Goal: Task Accomplishment & Management: Complete application form

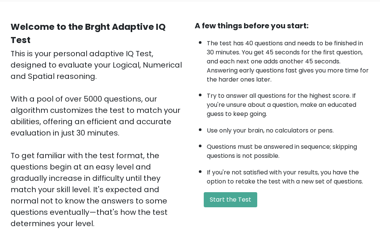
scroll to position [148, 0]
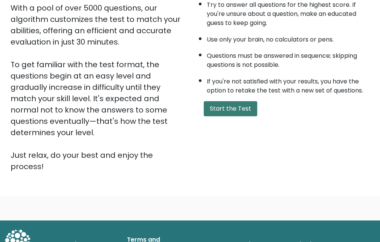
click at [233, 111] on button "Start the Test" at bounding box center [231, 108] width 54 height 15
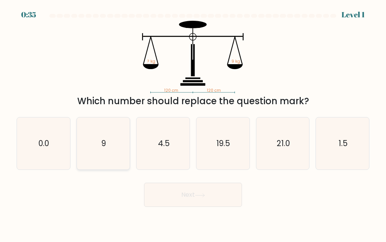
click at [102, 138] on text "9" at bounding box center [103, 143] width 5 height 11
click at [193, 123] on input "b. 9" at bounding box center [193, 122] width 0 height 2
radio input "true"
click at [174, 190] on button "Next" at bounding box center [193, 194] width 98 height 24
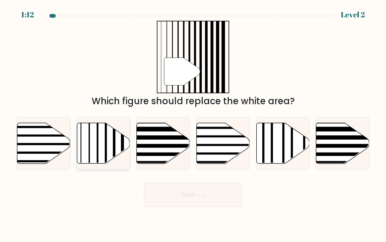
click at [96, 148] on icon at bounding box center [103, 143] width 53 height 41
click at [193, 123] on input "b." at bounding box center [193, 122] width 0 height 2
radio input "true"
click at [199, 195] on icon at bounding box center [200, 195] width 10 height 4
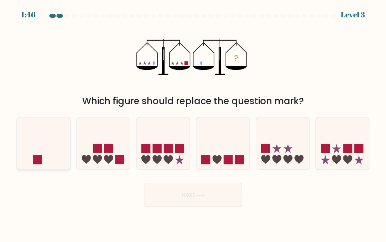
click at [58, 157] on icon at bounding box center [43, 143] width 53 height 44
click at [193, 123] on input "a." at bounding box center [193, 122] width 0 height 2
radio input "true"
click at [194, 195] on button "Next" at bounding box center [193, 194] width 98 height 24
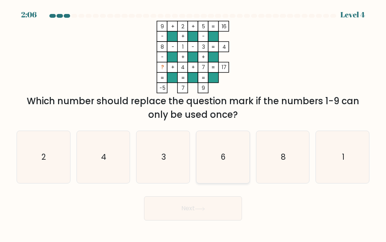
click at [226, 157] on icon "6" at bounding box center [223, 157] width 52 height 52
click at [193, 123] on input "d. 6" at bounding box center [193, 122] width 0 height 2
radio input "true"
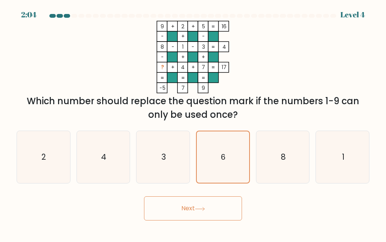
click at [196, 208] on button "Next" at bounding box center [193, 208] width 98 height 24
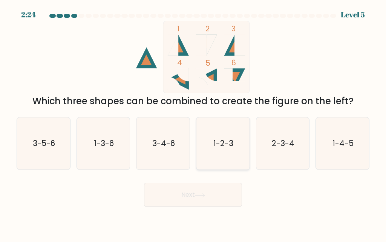
click at [232, 147] on text "1-2-3" at bounding box center [223, 143] width 20 height 11
click at [193, 123] on input "d. 1-2-3" at bounding box center [193, 122] width 0 height 2
radio input "true"
click at [215, 190] on button "Next" at bounding box center [193, 194] width 98 height 24
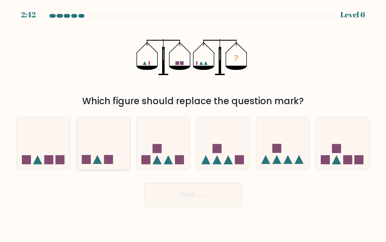
click at [109, 148] on icon at bounding box center [103, 143] width 53 height 44
click at [193, 123] on input "b." at bounding box center [193, 122] width 0 height 2
radio input "true"
click at [182, 185] on button "Next" at bounding box center [193, 194] width 98 height 24
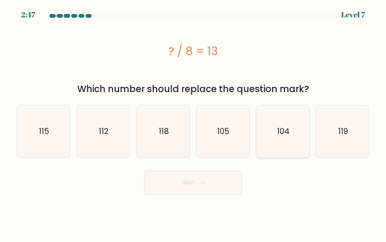
click at [279, 145] on icon "104" at bounding box center [283, 131] width 52 height 52
click at [193, 123] on input "e. 104" at bounding box center [193, 122] width 0 height 2
radio input "true"
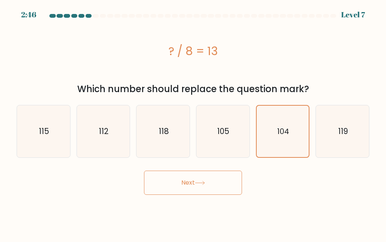
click at [211, 183] on button "Next" at bounding box center [193, 182] width 98 height 24
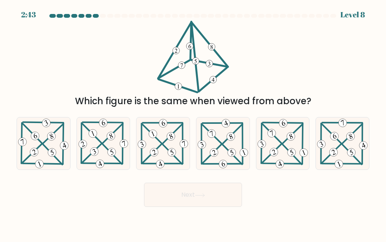
click at [182, 187] on button "Next" at bounding box center [193, 194] width 98 height 24
click at [60, 181] on div "Next" at bounding box center [193, 193] width 362 height 28
click at [16, 139] on div "a." at bounding box center [44, 143] width 60 height 53
click at [31, 143] on icon at bounding box center [43, 143] width 53 height 52
click at [193, 123] on input "a." at bounding box center [193, 122] width 0 height 2
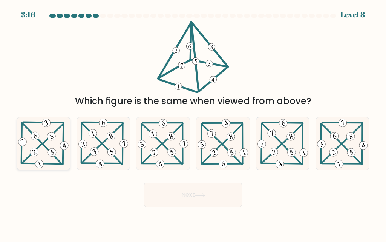
radio input "true"
click at [181, 190] on button "Next" at bounding box center [193, 194] width 98 height 24
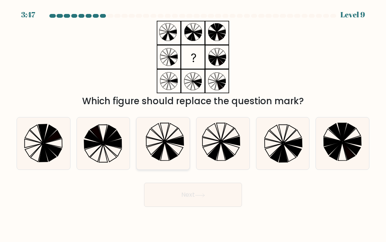
click at [164, 152] on icon at bounding box center [163, 143] width 52 height 52
click at [193, 123] on input "c." at bounding box center [193, 122] width 0 height 2
radio input "true"
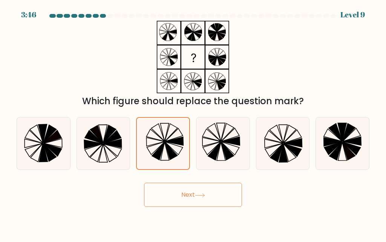
click at [190, 197] on button "Next" at bounding box center [193, 194] width 98 height 24
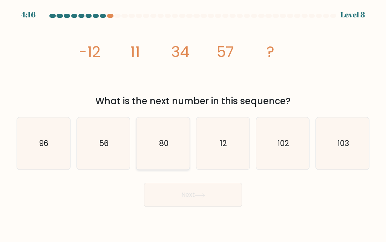
click at [176, 144] on icon "80" at bounding box center [163, 143] width 52 height 52
click at [193, 123] on input "c. 80" at bounding box center [193, 122] width 0 height 2
radio input "true"
click at [195, 190] on button "Next" at bounding box center [193, 194] width 98 height 24
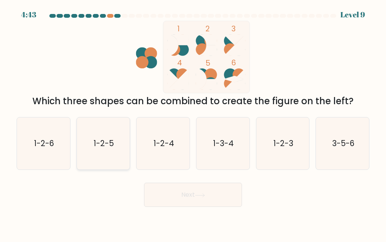
click at [100, 151] on icon "1-2-5" at bounding box center [103, 143] width 52 height 52
click at [193, 123] on input "b. 1-2-5" at bounding box center [193, 122] width 0 height 2
radio input "true"
click at [197, 201] on button "Next" at bounding box center [193, 194] width 98 height 24
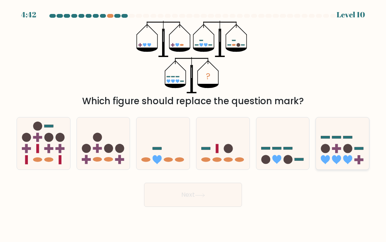
click at [337, 147] on rect at bounding box center [336, 148] width 3 height 9
click at [193, 123] on input "f." at bounding box center [193, 122] width 0 height 2
radio input "true"
click at [183, 197] on button "Next" at bounding box center [193, 194] width 98 height 24
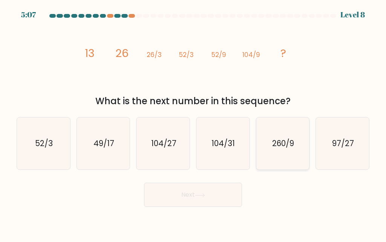
click at [281, 157] on icon "260/9" at bounding box center [283, 143] width 52 height 52
click at [193, 123] on input "e. 260/9" at bounding box center [193, 122] width 0 height 2
radio input "true"
click at [199, 191] on button "Next" at bounding box center [193, 194] width 98 height 24
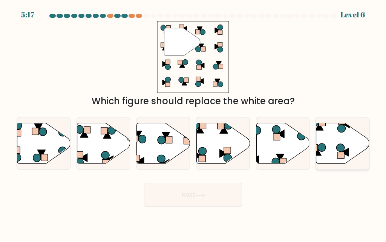
click at [355, 142] on icon at bounding box center [342, 143] width 53 height 41
click at [193, 123] on input "f." at bounding box center [193, 122] width 0 height 2
radio input "true"
click at [218, 199] on button "Next" at bounding box center [193, 194] width 98 height 24
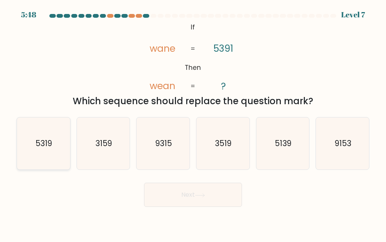
click at [58, 156] on icon "5319" at bounding box center [43, 143] width 52 height 52
click at [193, 123] on input "a. 5319" at bounding box center [193, 122] width 0 height 2
radio input "true"
click at [286, 156] on icon "5139" at bounding box center [283, 143] width 52 height 52
click at [193, 123] on input "e. 5139" at bounding box center [193, 122] width 0 height 2
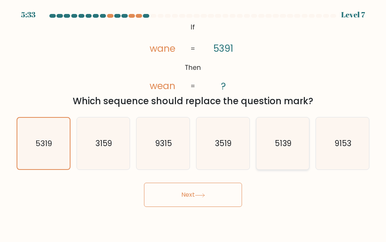
radio input "true"
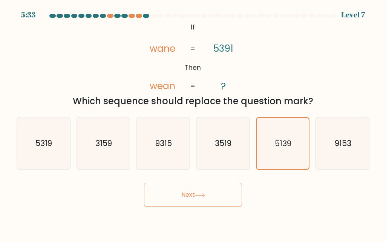
click at [206, 191] on button "Next" at bounding box center [193, 194] width 98 height 24
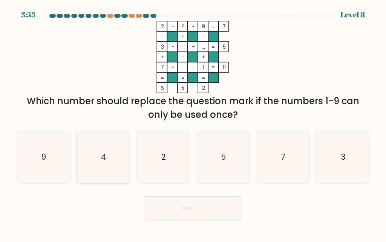
click at [114, 159] on icon "4" at bounding box center [103, 157] width 52 height 52
click at [193, 123] on input "b. 4" at bounding box center [193, 122] width 0 height 2
radio input "true"
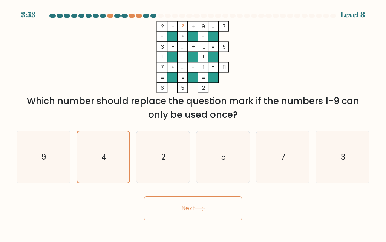
click at [210, 210] on button "Next" at bounding box center [193, 208] width 98 height 24
click at [198, 212] on button "Next" at bounding box center [193, 208] width 98 height 24
click at [198, 211] on button "Next" at bounding box center [193, 208] width 98 height 24
click at [178, 200] on button "Next" at bounding box center [193, 208] width 98 height 24
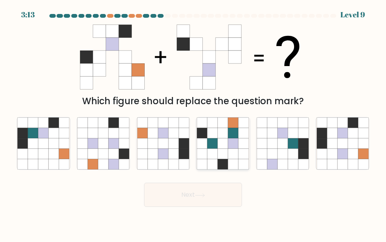
click at [234, 154] on icon at bounding box center [233, 153] width 10 height 10
click at [193, 123] on input "d." at bounding box center [193, 122] width 0 height 2
radio input "true"
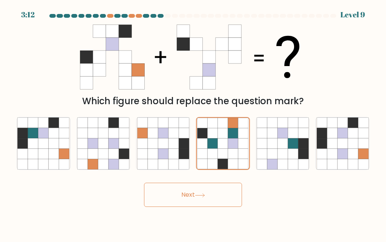
click at [202, 198] on button "Next" at bounding box center [193, 194] width 98 height 24
